Goal: Task Accomplishment & Management: Use online tool/utility

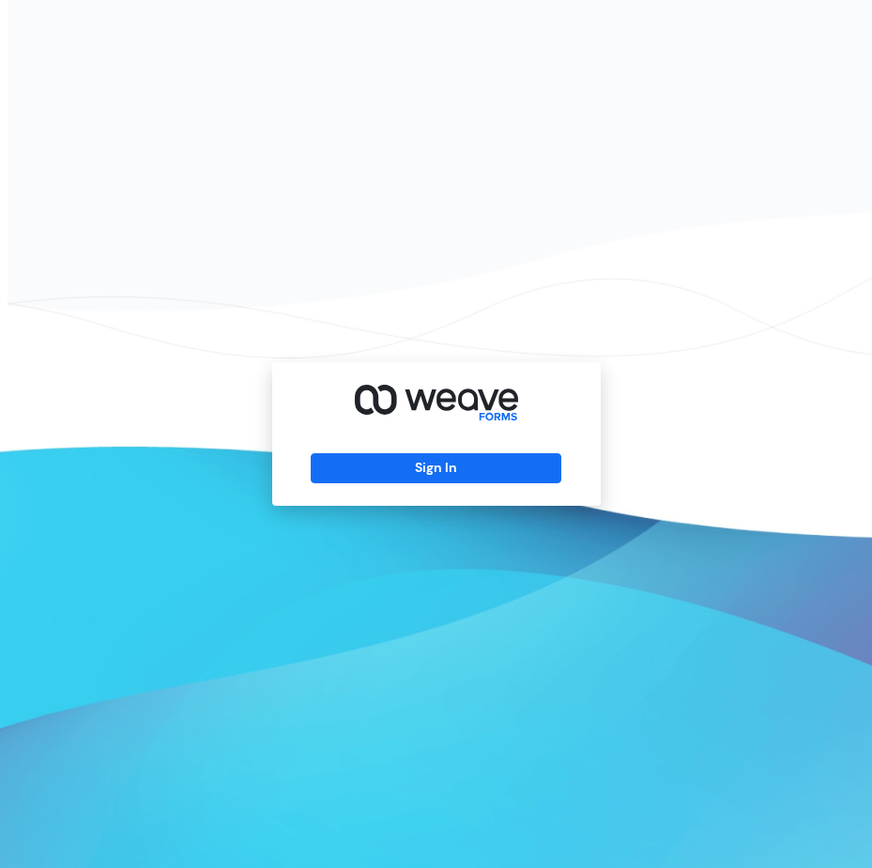
click at [436, 443] on div "Sign In" at bounding box center [436, 434] width 328 height 144
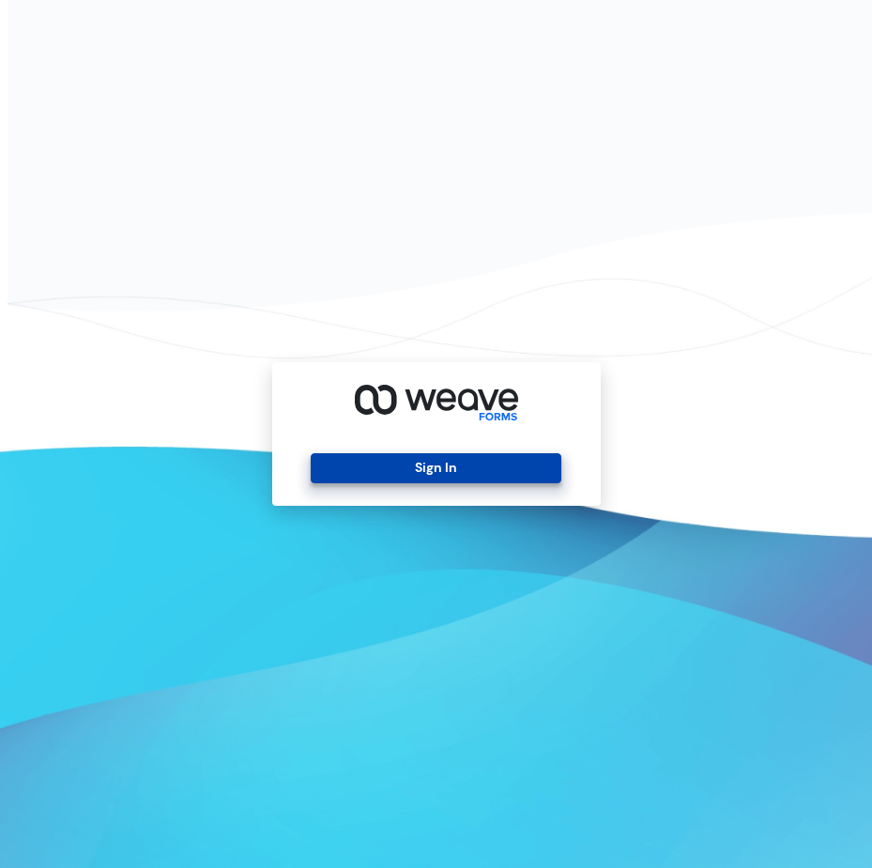
click at [426, 475] on button "Sign In" at bounding box center [436, 468] width 251 height 30
